Goal: Find specific page/section: Find specific page/section

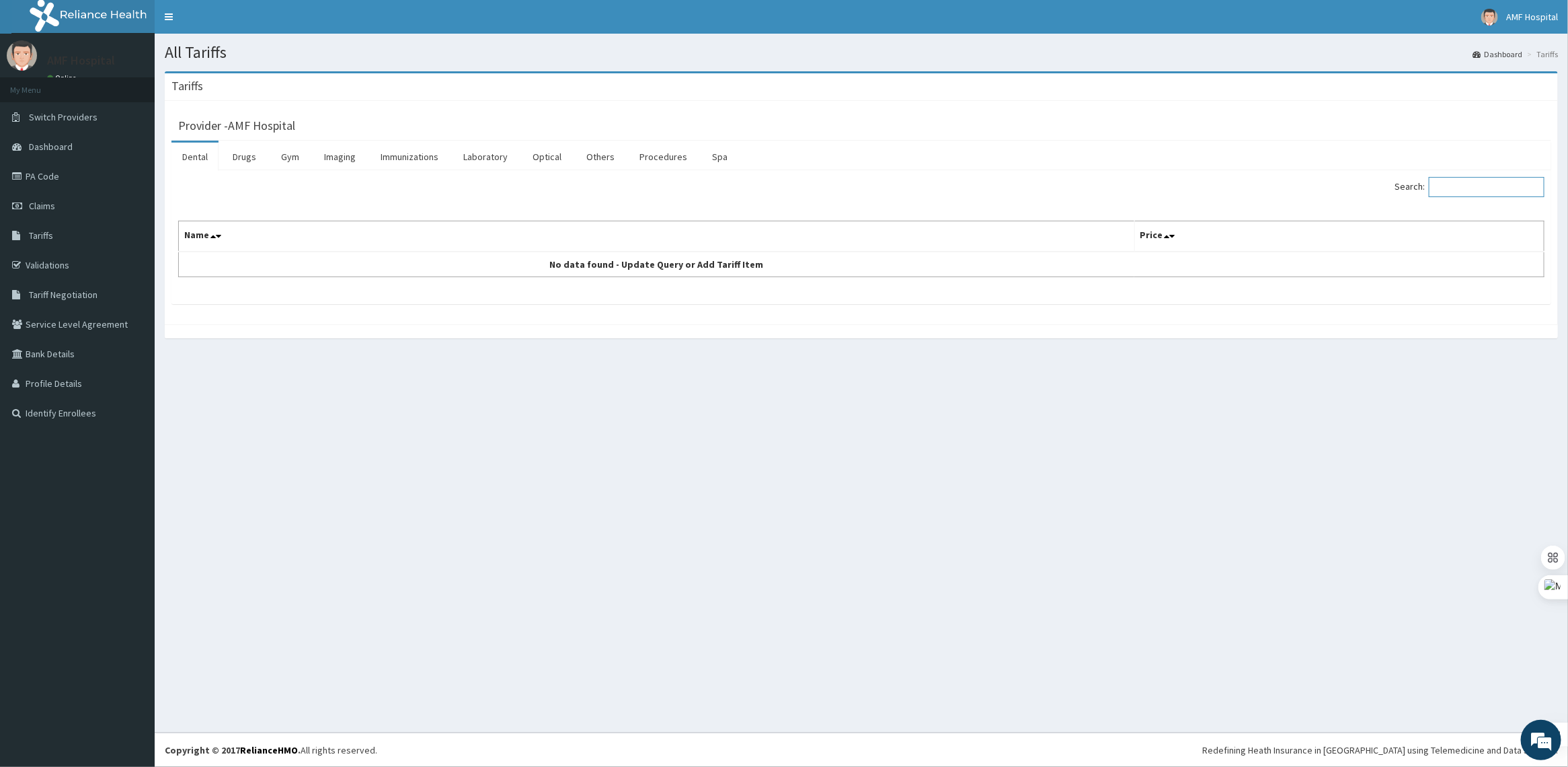
click at [1477, 184] on input "Search:" at bounding box center [1487, 187] width 116 height 20
click at [671, 154] on link "Procedures" at bounding box center [663, 157] width 69 height 28
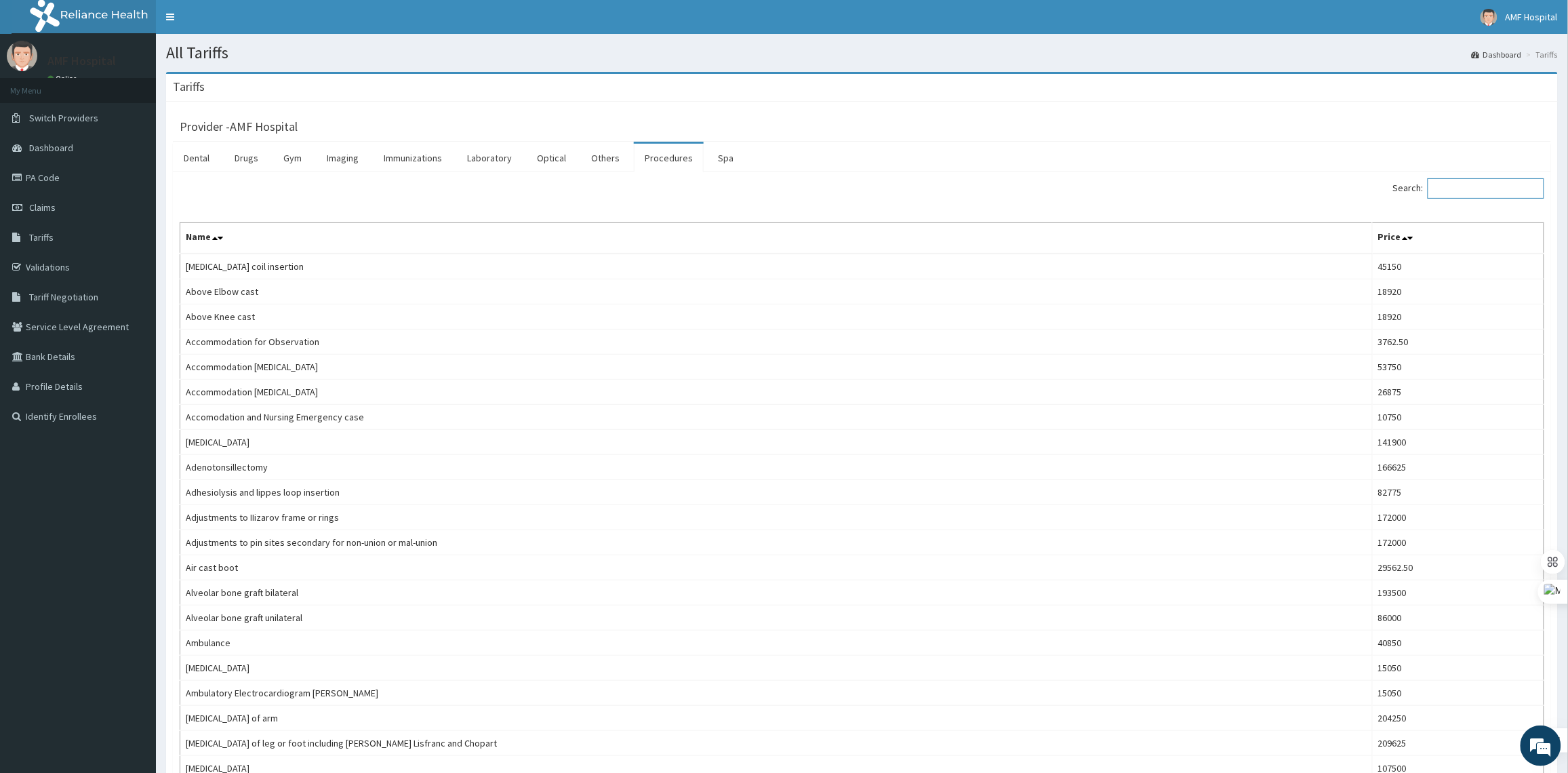
click at [1512, 190] on input "Search:" at bounding box center [1486, 188] width 117 height 21
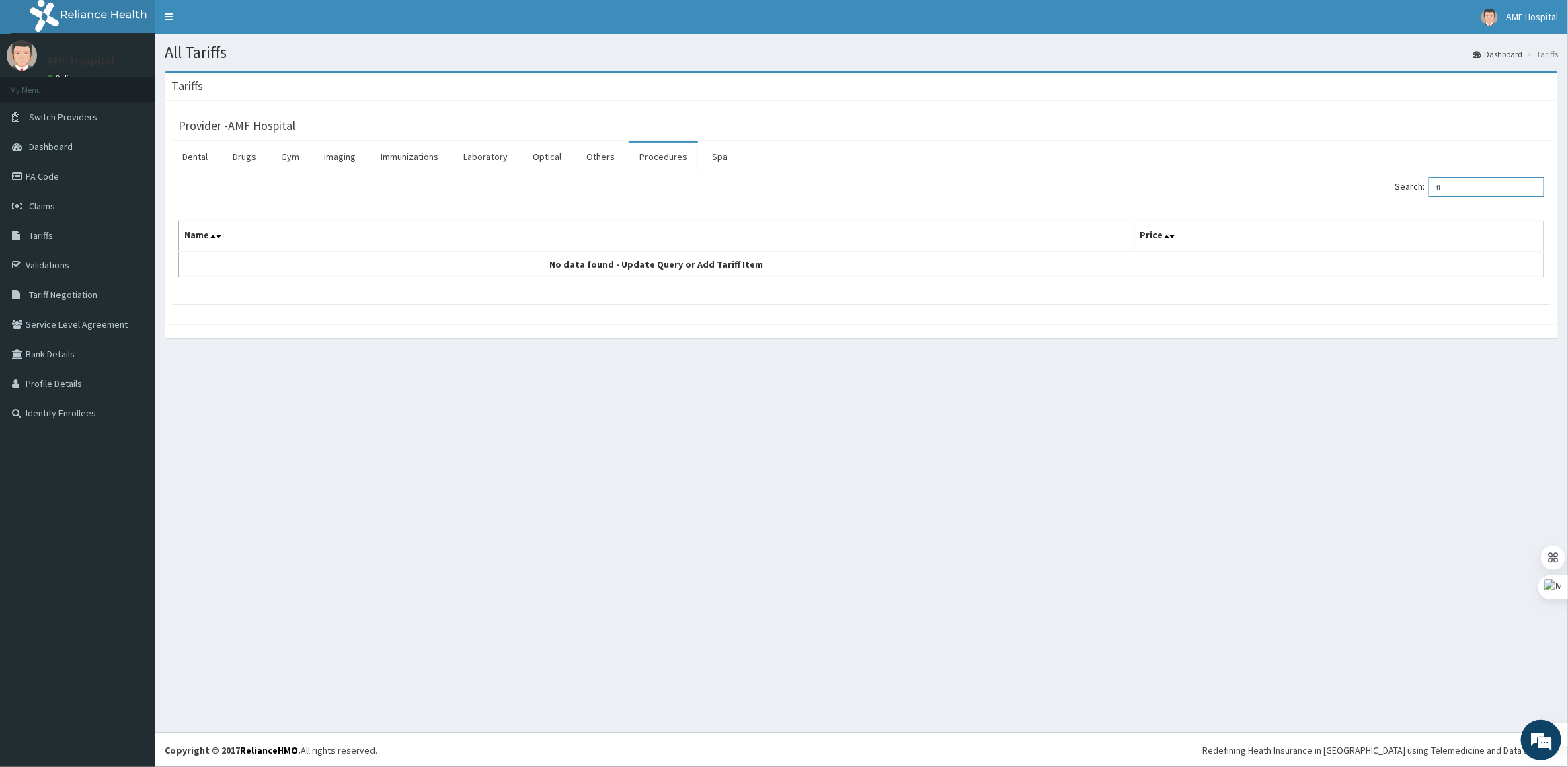
type input "f"
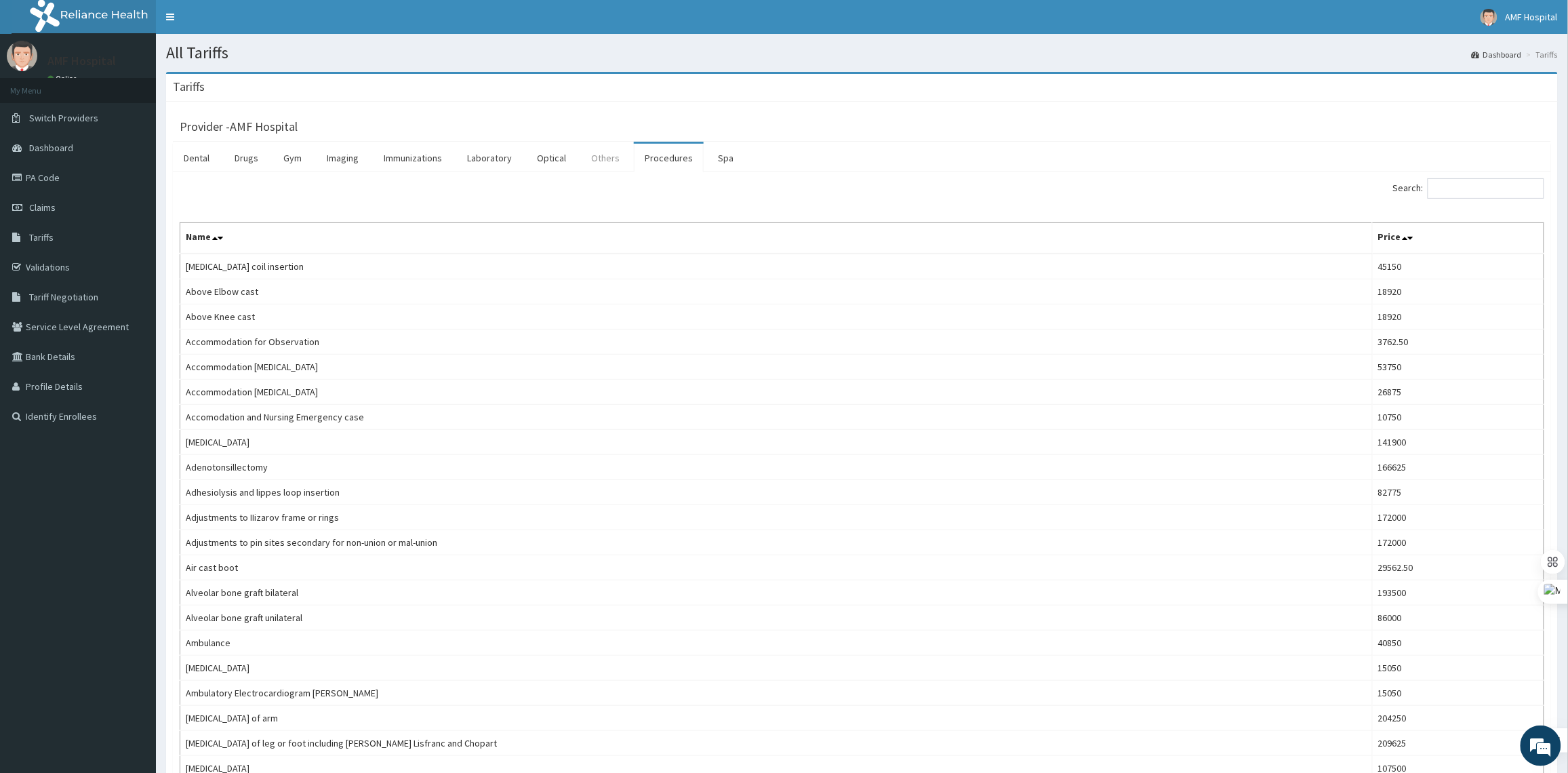
click at [602, 163] on link "Others" at bounding box center [605, 158] width 50 height 28
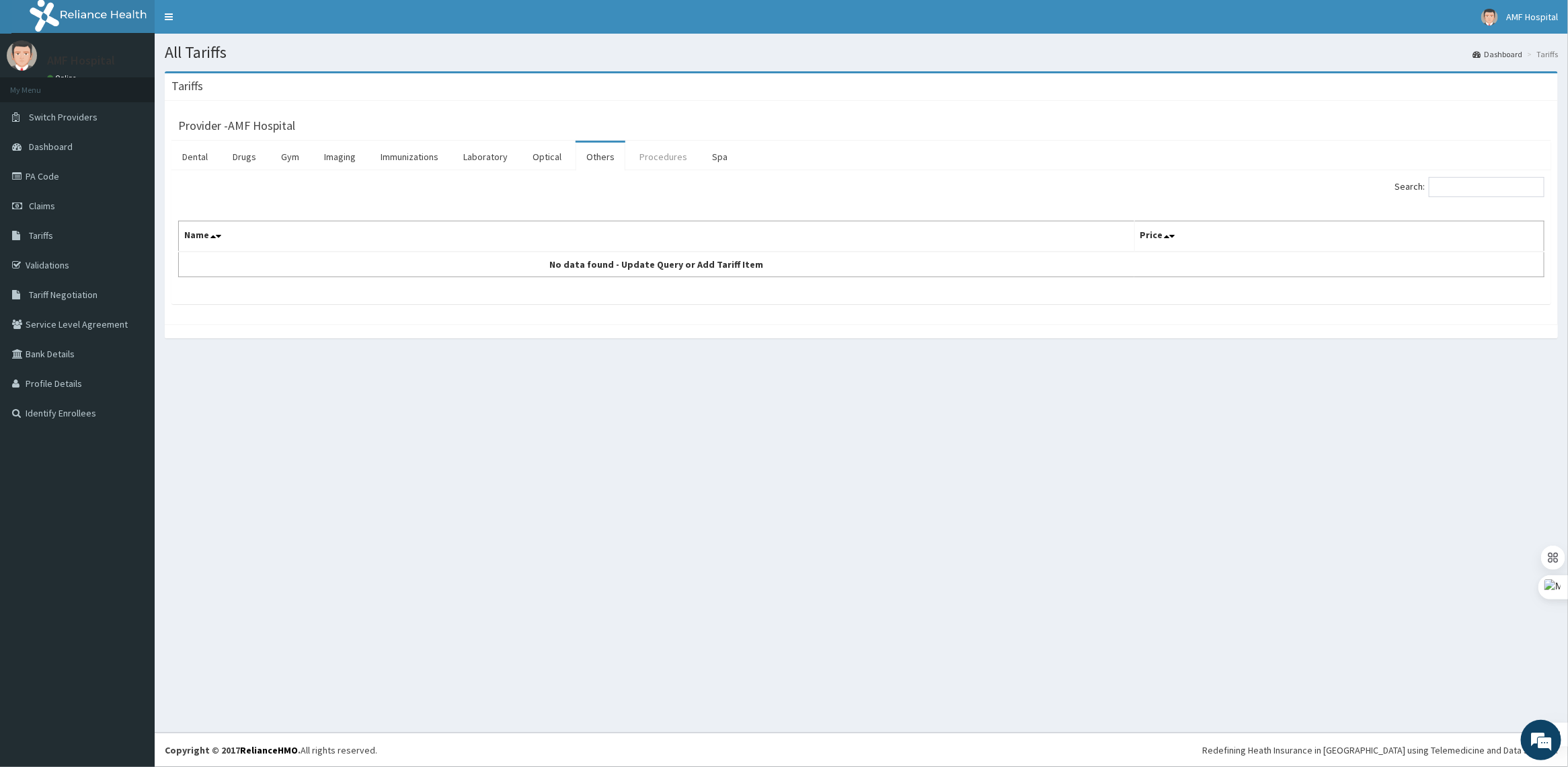
click at [666, 159] on link "Procedures" at bounding box center [663, 157] width 69 height 28
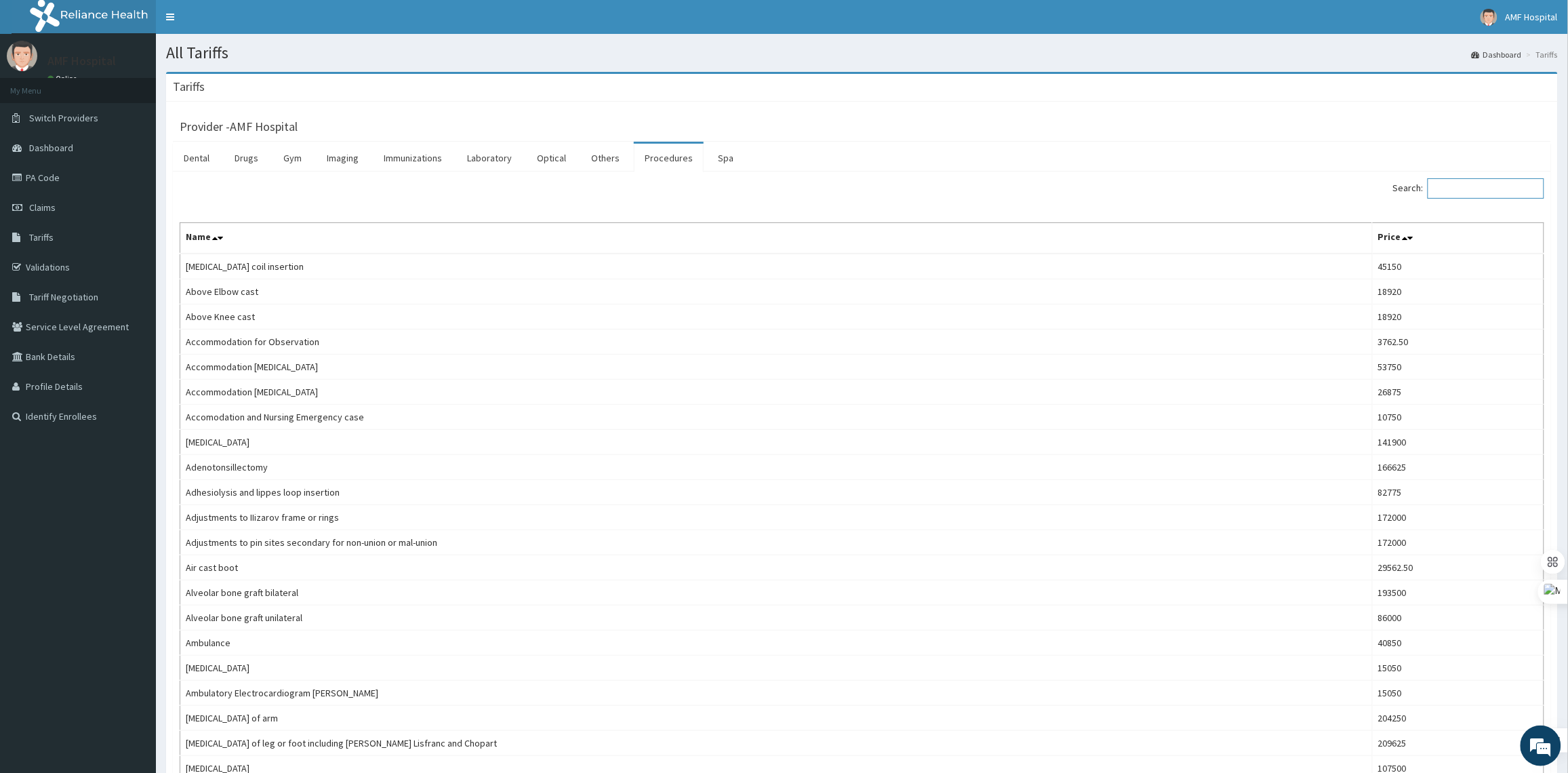
click at [1445, 186] on input "Search:" at bounding box center [1486, 188] width 117 height 21
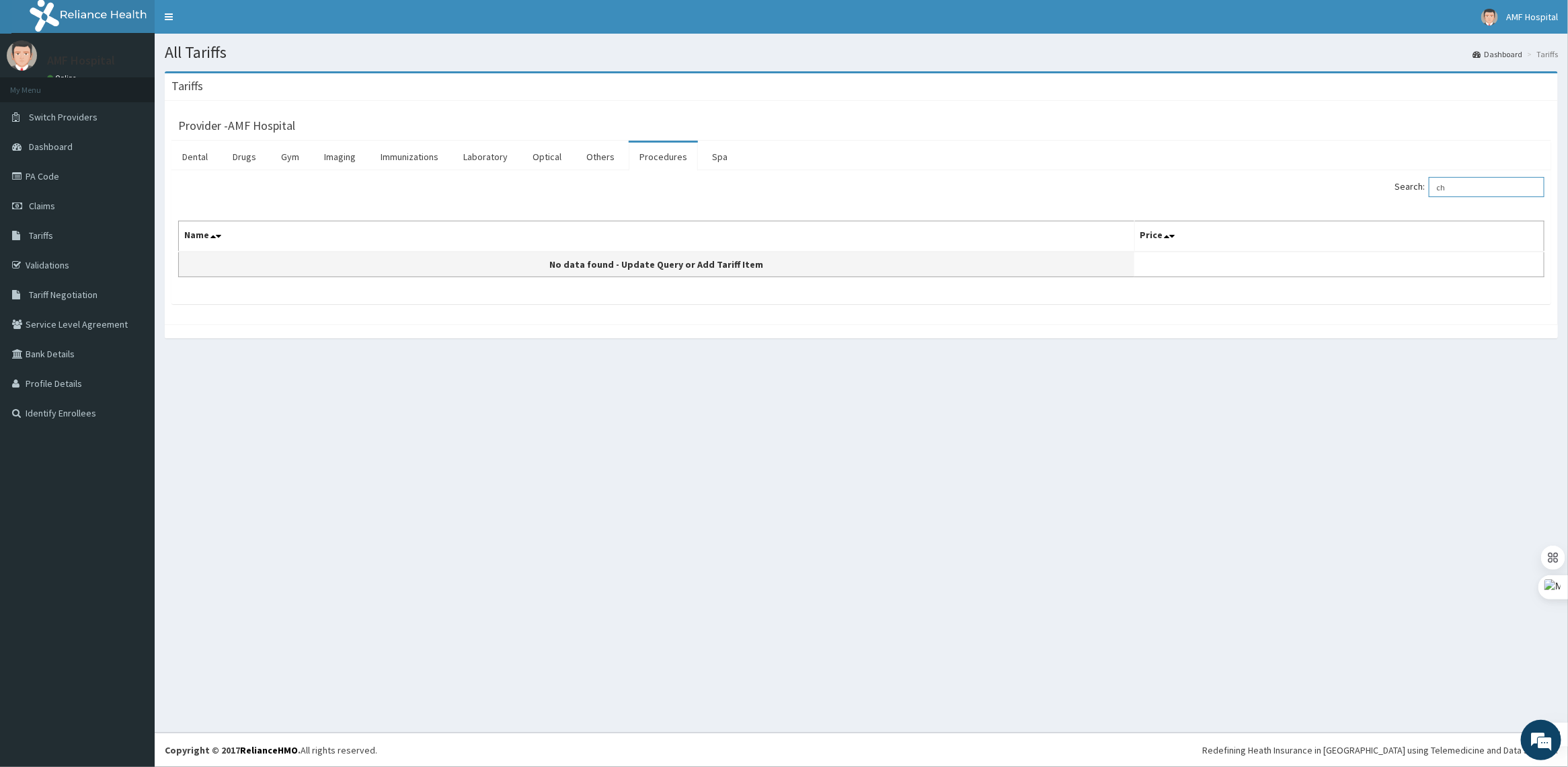
type input "c"
type input "medical"
click at [1058, 276] on td "No data found - Update Query or Add Tariff Item" at bounding box center [657, 264] width 956 height 25
